Goal: Task Accomplishment & Management: Complete application form

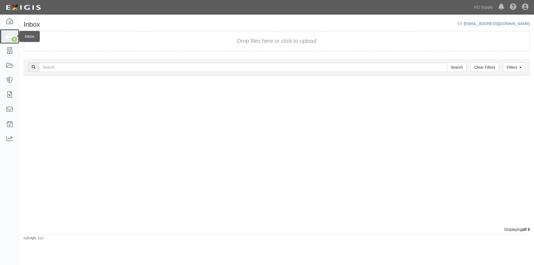
click at [6, 38] on icon at bounding box center [10, 36] width 8 height 6
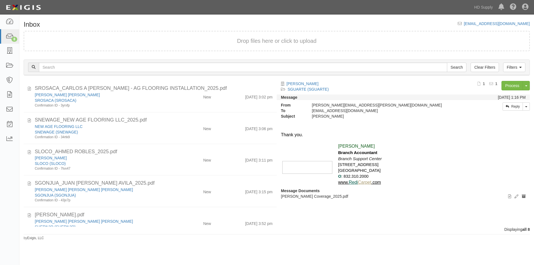
scroll to position [94, 0]
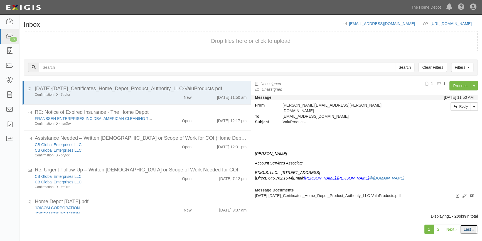
click at [466, 230] on link "Last »" at bounding box center [469, 228] width 18 height 9
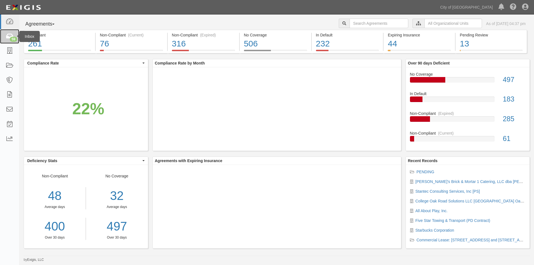
click at [8, 40] on link "59" at bounding box center [9, 36] width 19 height 15
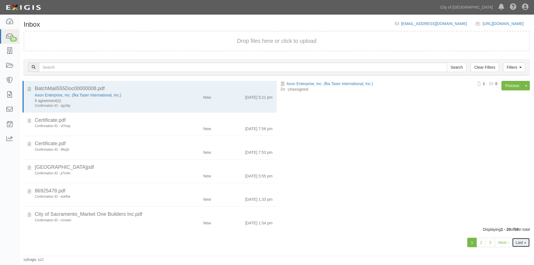
click at [517, 241] on link "Last »" at bounding box center [521, 242] width 18 height 9
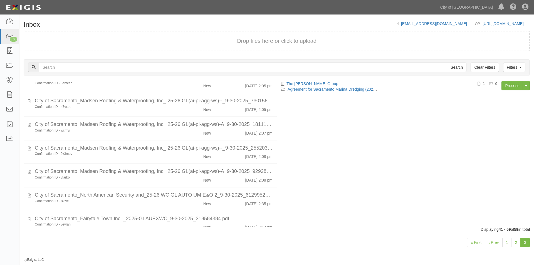
scroll to position [312, 0]
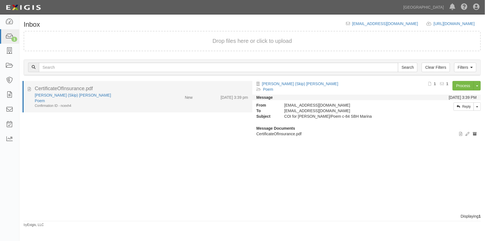
click at [81, 93] on div "[PERSON_NAME] (Skip) [PERSON_NAME]" at bounding box center [95, 95] width 121 height 6
click at [53, 94] on link "[PERSON_NAME] (Skip) [PERSON_NAME]" at bounding box center [73, 95] width 76 height 4
click at [126, 98] on div "Poem" at bounding box center [95, 101] width 121 height 6
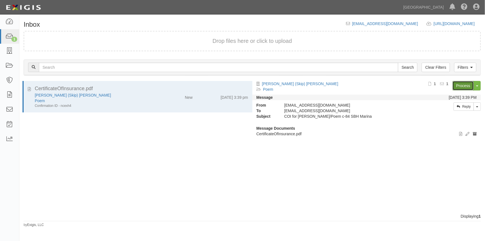
click at [468, 88] on link "Process" at bounding box center [463, 85] width 21 height 9
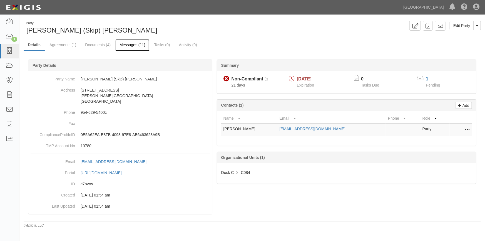
click at [133, 44] on link "Messages (11)" at bounding box center [132, 45] width 34 height 12
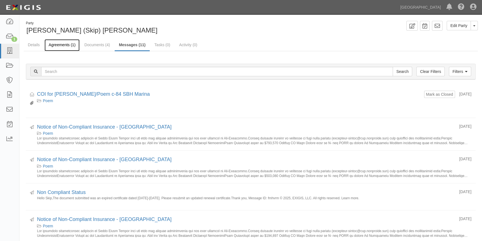
click at [68, 45] on link "Agreements (1)" at bounding box center [61, 45] width 35 height 12
click at [53, 44] on link "Agreements (1)" at bounding box center [61, 45] width 35 height 12
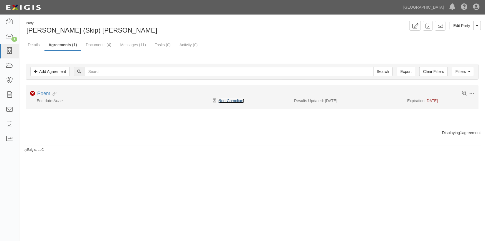
click at [225, 100] on link "Non-Compliant" at bounding box center [232, 100] width 26 height 4
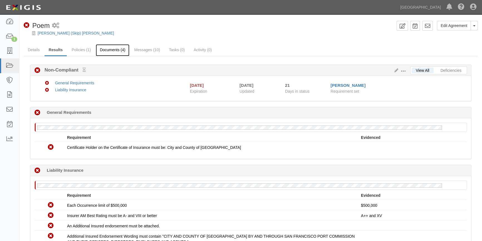
click at [101, 49] on link "Documents (4)" at bounding box center [113, 50] width 34 height 12
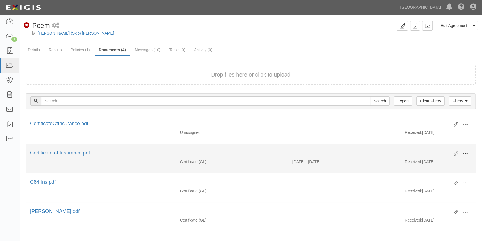
click at [467, 153] on span at bounding box center [464, 153] width 5 height 5
click at [443, 158] on link "View" at bounding box center [438, 162] width 44 height 10
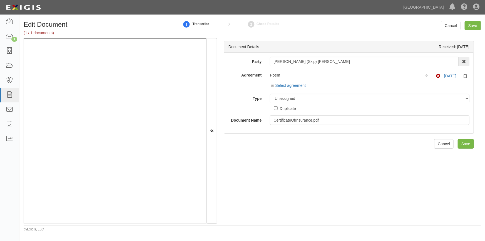
click at [396, 200] on div "Document Details Received: 09/30/2025 Party Robert (Skip) Granger AAA Hull Divi…" at bounding box center [349, 130] width 264 height 185
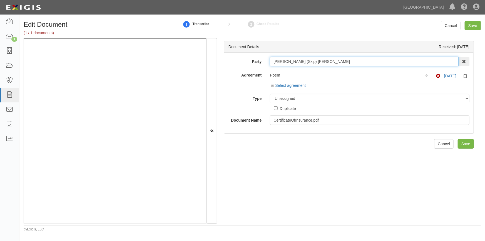
drag, startPoint x: 315, startPoint y: 61, endPoint x: 260, endPoint y: 61, distance: 54.8
click at [260, 61] on div "Party Robert (Skip) Granger AAA Hull Diving, Alon Altman Aaron Busalacchi Aaron…" at bounding box center [348, 61] width 249 height 9
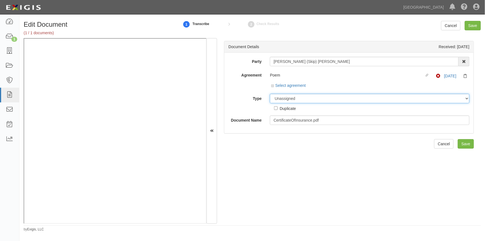
click at [297, 98] on select "Unassigned Binder Cancellation Notice Certificate Contract Endorsement Insuranc…" at bounding box center [370, 98] width 200 height 9
select select "CertificateDetail"
click at [270, 94] on select "Unassigned Binder Cancellation Notice Certificate Contract Endorsement Insuranc…" at bounding box center [370, 98] width 200 height 9
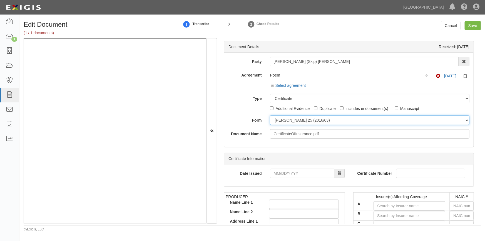
click at [317, 121] on select "ACORD 25 (2016/03) ACORD 101 ACORD 855 NY (2014/05) General" at bounding box center [370, 119] width 200 height 9
select select "GeneralFormDetail"
click at [270, 115] on select "ACORD 25 (2016/03) ACORD 101 ACORD 855 NY (2014/05) General" at bounding box center [370, 119] width 200 height 9
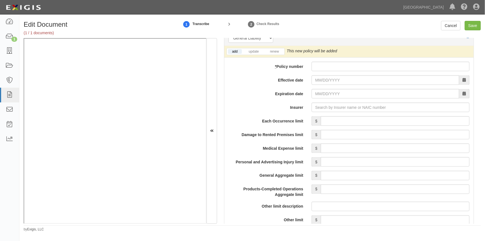
scroll to position [401, 0]
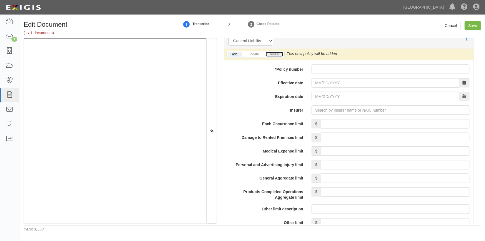
click at [275, 54] on link "renew" at bounding box center [274, 54] width 17 height 5
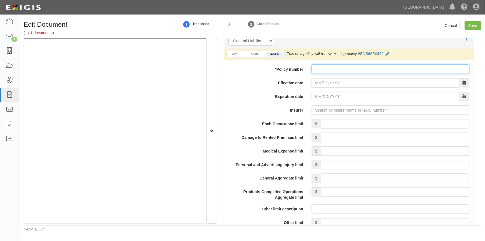
paste input "BUS6674401"
type input "BUS6674401"
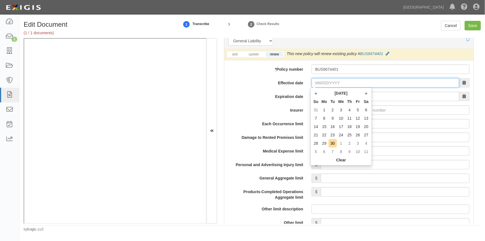
click at [326, 83] on input "Effective date" at bounding box center [386, 82] width 148 height 9
click at [332, 117] on td "9" at bounding box center [333, 118] width 8 height 8
type input "09/09/2025"
type input "[DATE]"
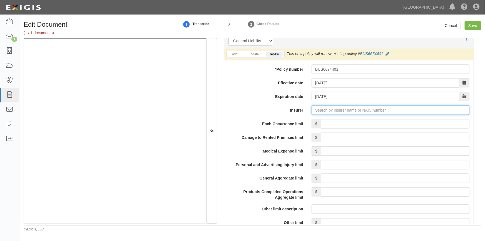
click at [330, 113] on input "Insurer" at bounding box center [391, 109] width 158 height 9
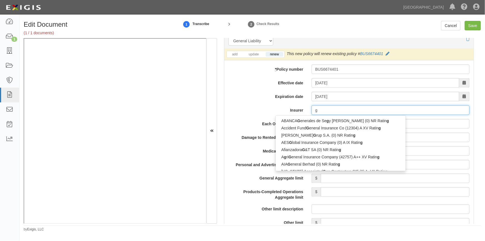
type input "ge"
type input "geiCO Advantage Insurance Company (14138) A++ XV Rating"
type input "gei"
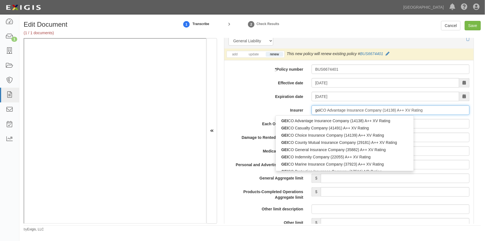
type input "geicO Advantage Insurance Company (14138) A++ XV Rating"
type input "geic"
type input "geico Advantage Insurance Company (14138) A++ XV Rating"
type input "geico m"
type input "geico marine Insurance Company (37923) A++ XV Rating"
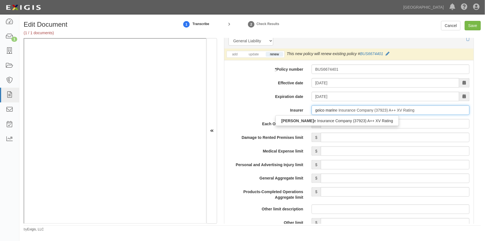
type input "geico marine"
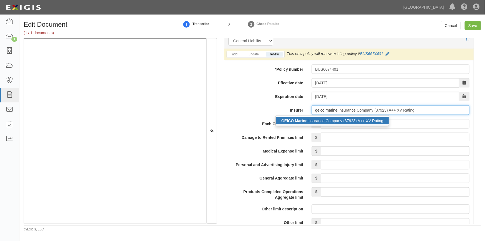
click at [327, 122] on div "GEICO Marine Insurance Company (37923) A++ XV Rating" at bounding box center [332, 120] width 113 height 7
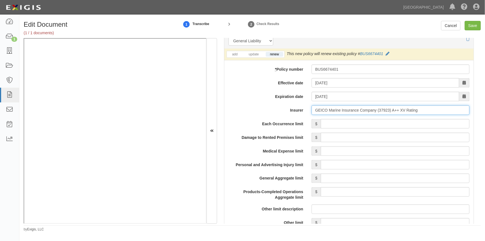
type input "GEICO Marine Insurance Company (37923) A++ XV Rating"
click at [341, 122] on input "Each Occurrence limit" at bounding box center [395, 123] width 149 height 9
click at [470, 28] on input "Save" at bounding box center [473, 25] width 16 height 9
type input "500000"
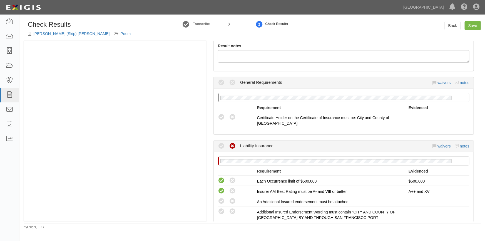
scroll to position [76, 0]
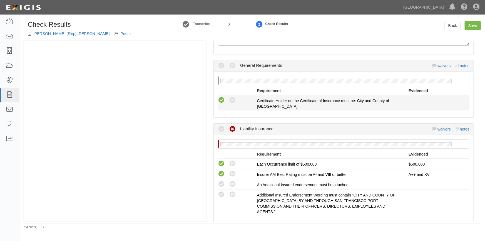
click at [224, 100] on icon at bounding box center [221, 100] width 7 height 7
radio input "true"
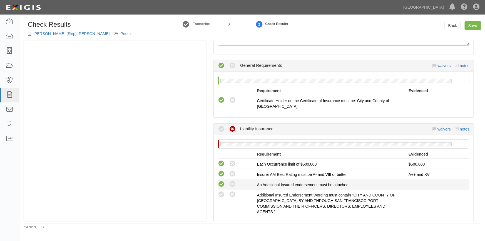
click at [221, 183] on icon at bounding box center [221, 184] width 7 height 7
radio input "true"
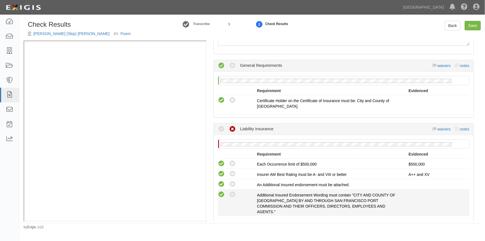
click at [218, 194] on icon at bounding box center [221, 194] width 7 height 7
radio input "true"
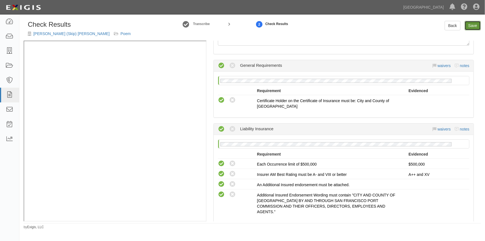
click at [471, 28] on link "Save" at bounding box center [473, 25] width 16 height 9
radio input "true"
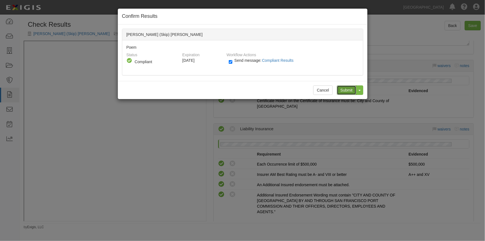
click at [342, 90] on input "Submit" at bounding box center [346, 89] width 19 height 9
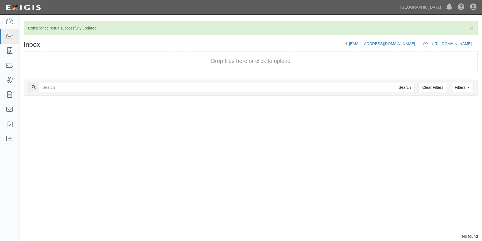
click at [418, 169] on div "Process Toggle Document Dropdown Archive Document Close Mark as Done Toggle Tas…" at bounding box center [250, 167] width 462 height 132
